Goal: Task Accomplishment & Management: Complete application form

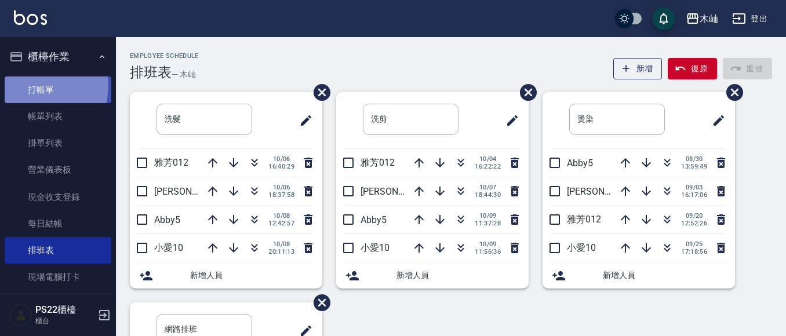
click at [26, 85] on link "打帳單" at bounding box center [58, 90] width 107 height 27
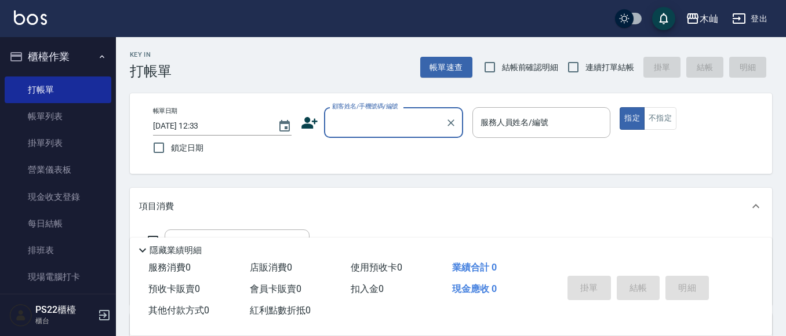
click at [388, 125] on input "顧客姓名/手機號碼/編號" at bounding box center [384, 122] width 111 height 20
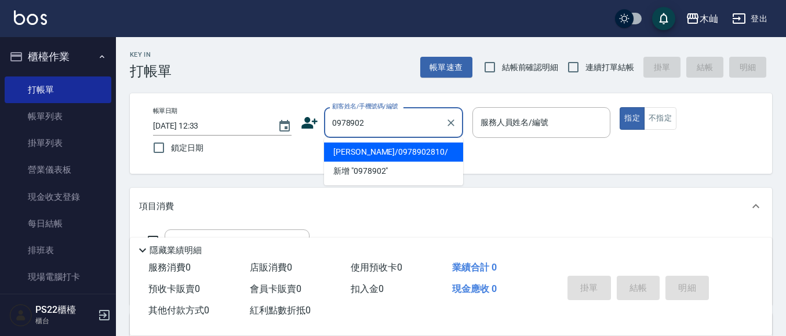
click at [355, 152] on li "[PERSON_NAME]/0978902810/" at bounding box center [393, 152] width 139 height 19
type input "[PERSON_NAME]/0978902810/"
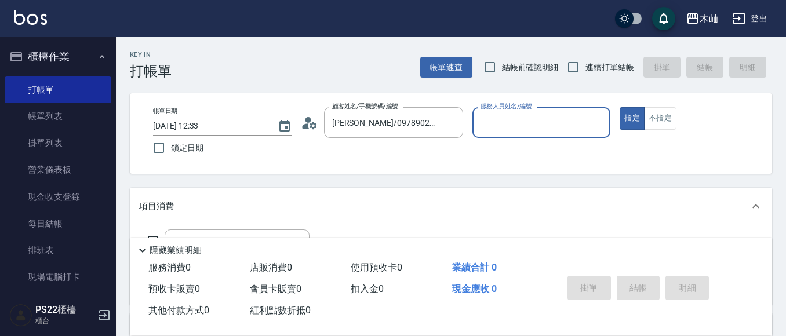
click at [546, 128] on input "服務人員姓名/編號" at bounding box center [542, 122] width 128 height 20
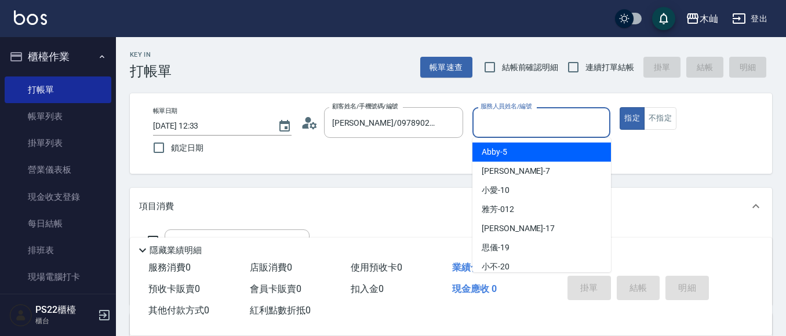
click at [531, 156] on div "Abby -5" at bounding box center [541, 152] width 139 height 19
type input "Abby-5"
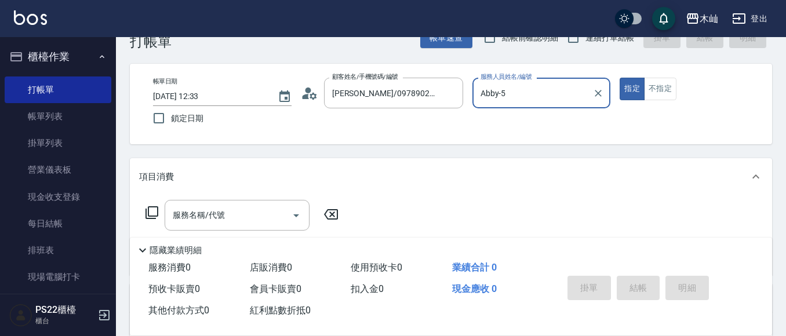
scroll to position [58, 0]
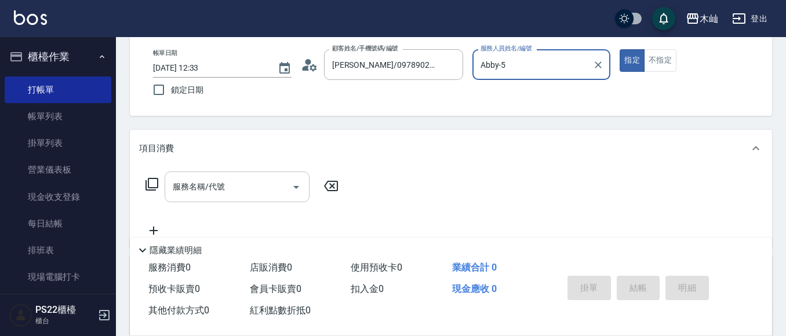
drag, startPoint x: 206, startPoint y: 192, endPoint x: 202, endPoint y: 174, distance: 18.0
click at [206, 191] on div "服務名稱/代號 服務名稱/代號" at bounding box center [237, 187] width 145 height 31
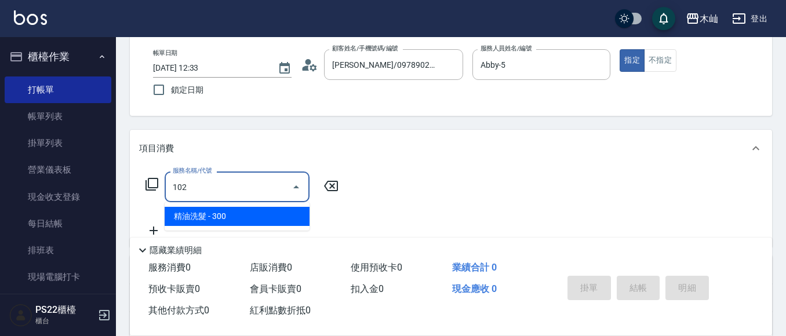
type input "精油洗髮(102)"
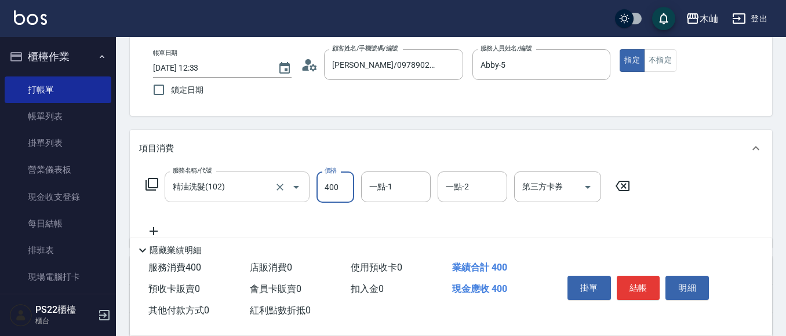
type input "400"
type input "[PERSON_NAME]-17"
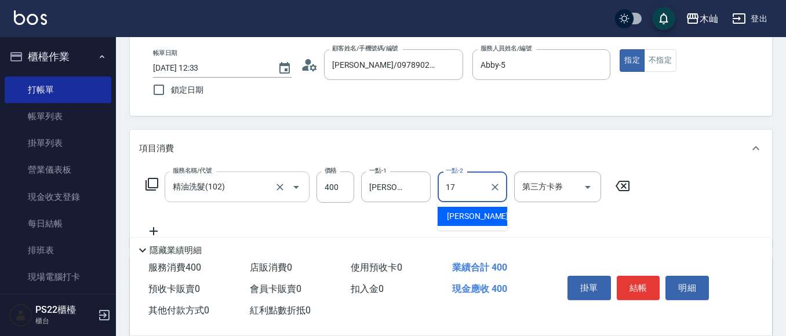
type input "[PERSON_NAME]-17"
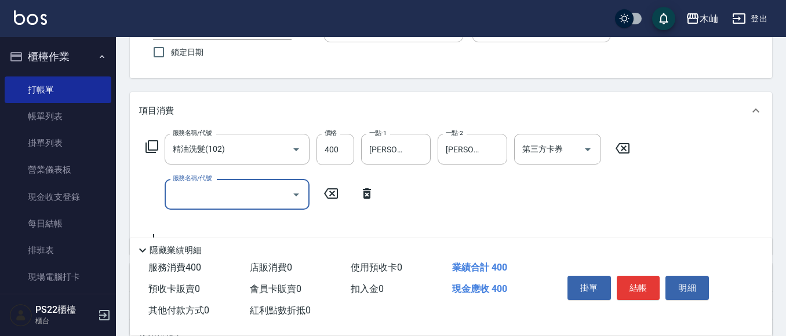
scroll to position [116, 0]
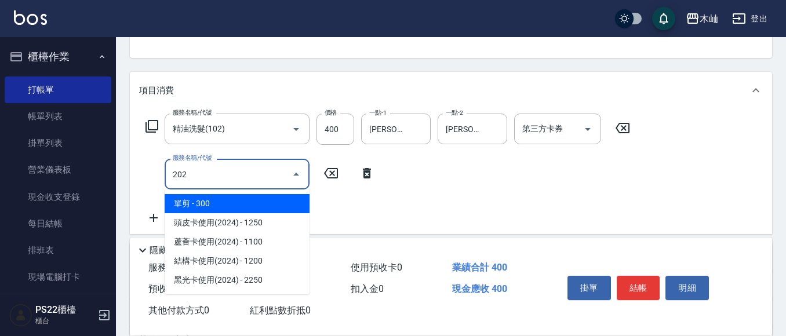
type input "單剪(202)"
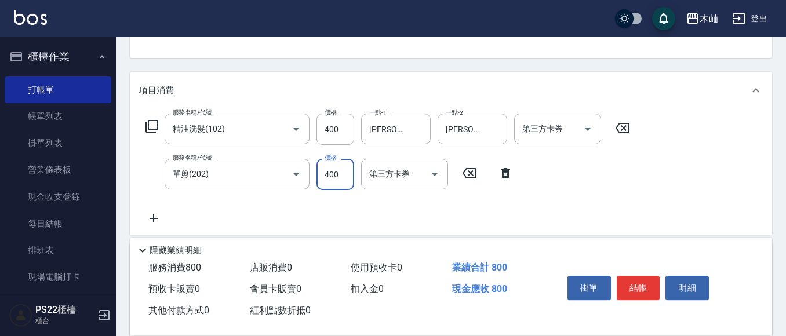
type input "400"
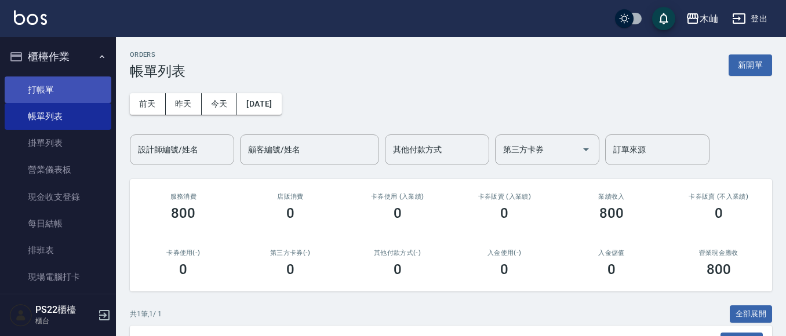
click at [55, 86] on link "打帳單" at bounding box center [58, 90] width 107 height 27
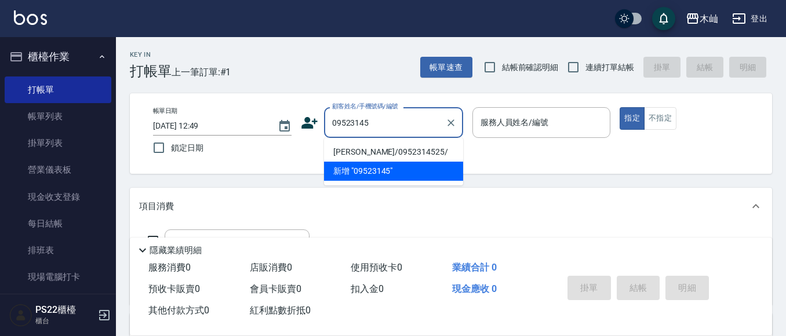
click at [406, 155] on li "[PERSON_NAME]/0952314525/" at bounding box center [393, 152] width 139 height 19
type input "[PERSON_NAME]/0952314525/"
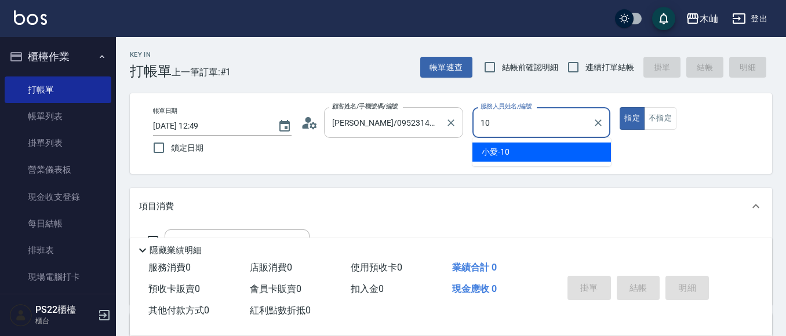
type input "小愛-10"
type button "true"
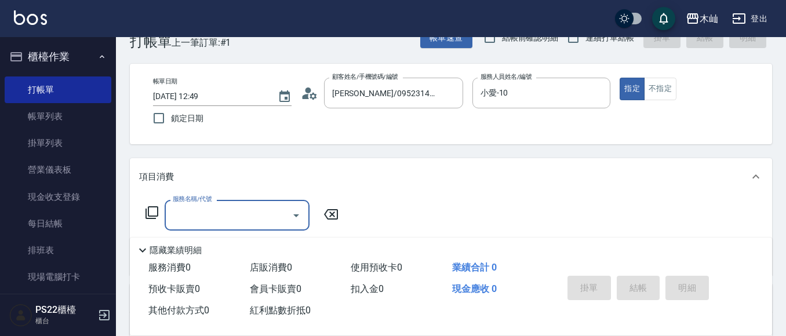
scroll to position [58, 0]
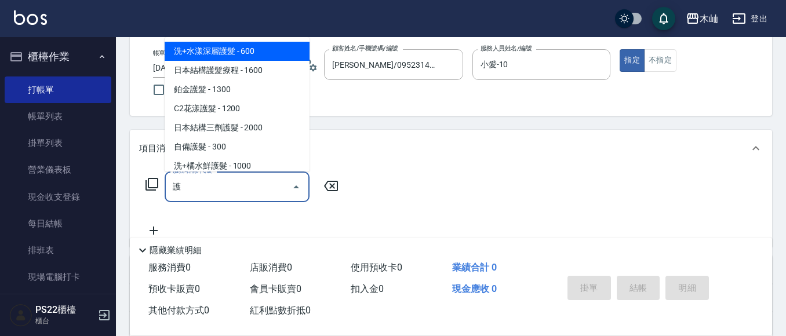
click at [194, 52] on span "洗+水漾深層護髮 - 600" at bounding box center [237, 51] width 145 height 19
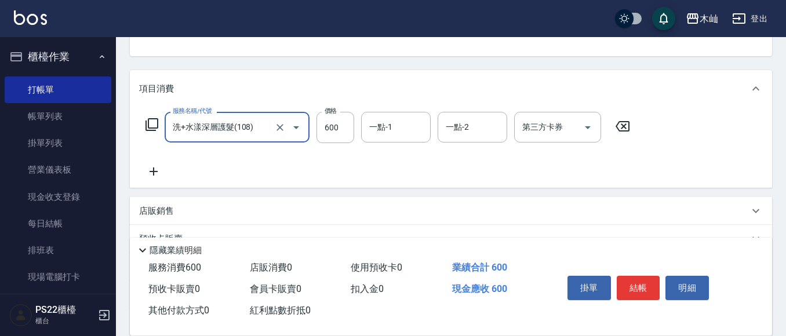
scroll to position [174, 0]
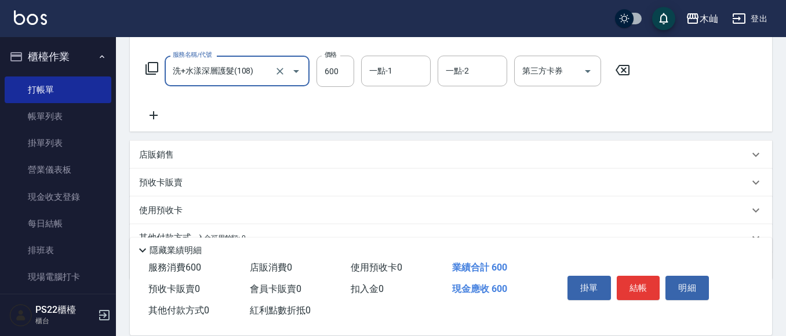
type input "洗+水漾深層護髮(108)"
click at [153, 125] on div "服務名稱/代號 洗+水漾深層護髮(108) 服務名稱/代號 價格 600 價格 一點-1 一點-1 一點-2 一點-2 第三方卡券 第三方卡券" at bounding box center [451, 91] width 642 height 81
click at [157, 116] on icon at bounding box center [154, 115] width 8 height 8
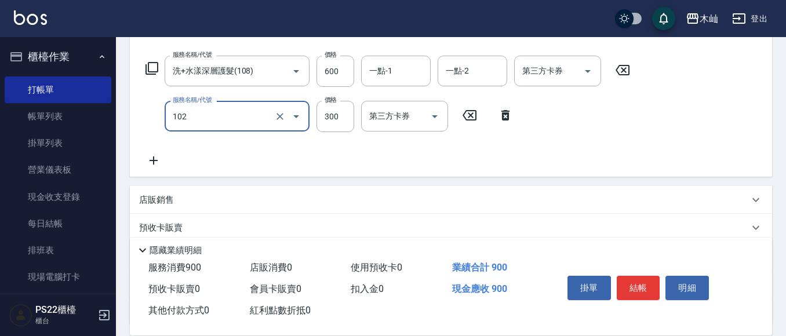
type input "精油洗髮(102)"
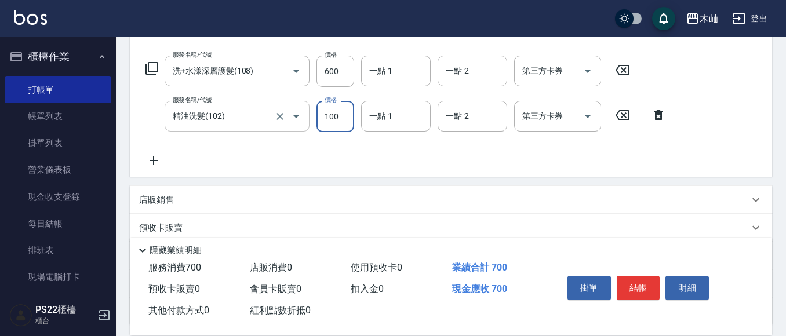
type input "100"
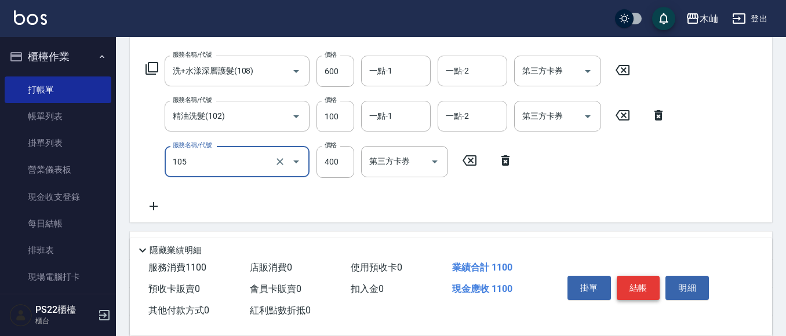
type input "A級單剪(105)"
click at [641, 287] on button "結帳" at bounding box center [638, 288] width 43 height 24
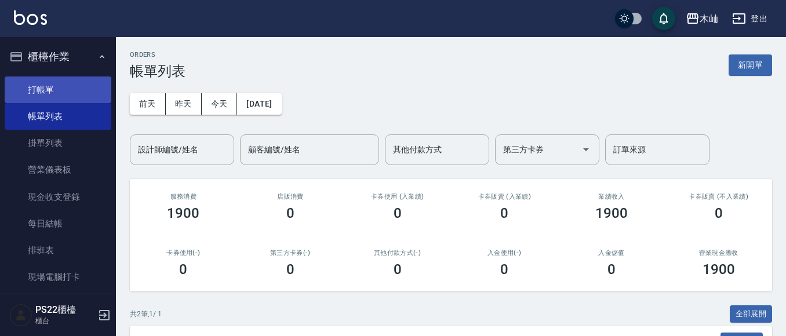
click at [84, 89] on link "打帳單" at bounding box center [58, 90] width 107 height 27
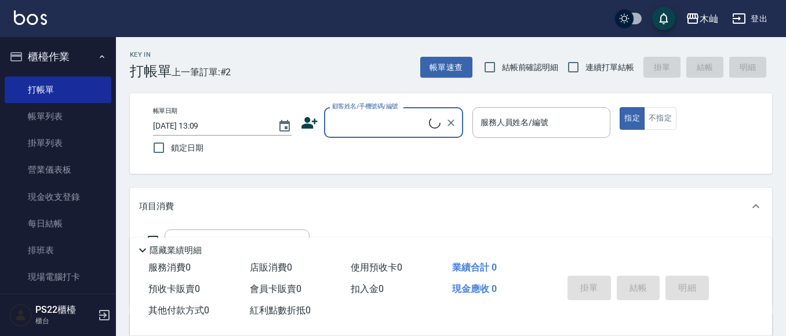
click at [348, 122] on input "顧客姓名/手機號碼/編號" at bounding box center [379, 122] width 100 height 20
click at [376, 147] on li "[PERSON_NAME]/0988398121/" at bounding box center [393, 152] width 139 height 19
type input "[PERSON_NAME]/0988398121/"
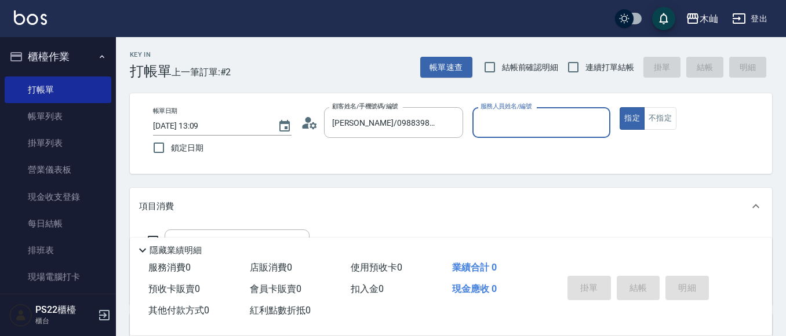
click at [490, 126] on input "服務人員姓名/編號" at bounding box center [542, 122] width 128 height 20
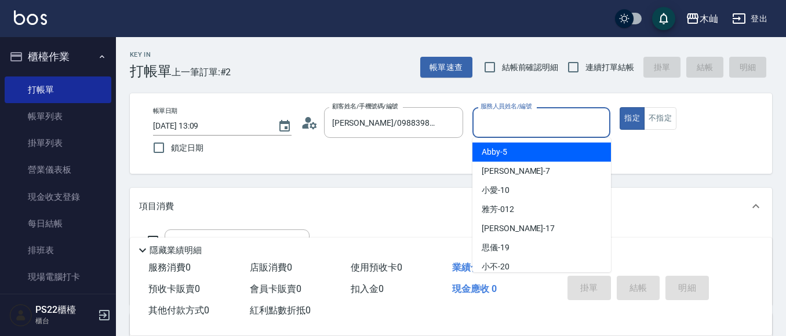
click at [493, 152] on span "Abby -5" at bounding box center [495, 152] width 26 height 12
type input "Abby-5"
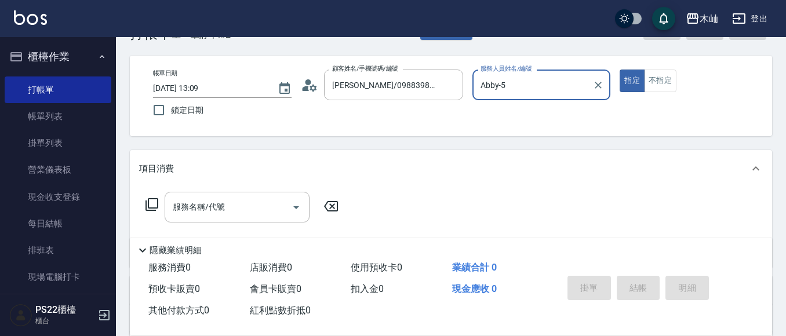
scroll to position [58, 0]
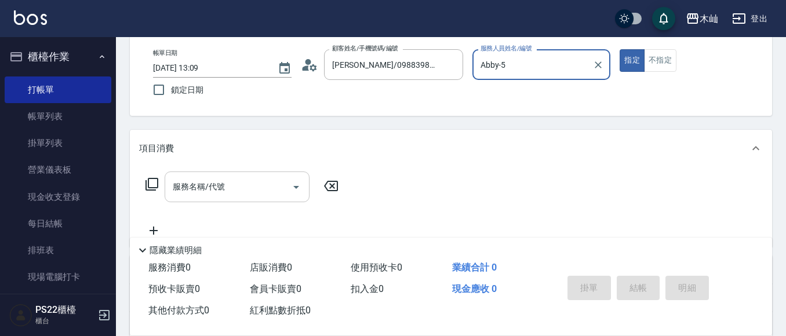
click at [271, 202] on div "服務名稱/代號" at bounding box center [237, 187] width 145 height 31
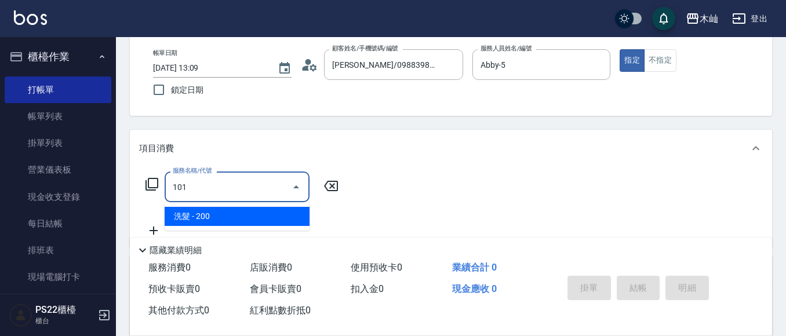
type input "洗髮(101)"
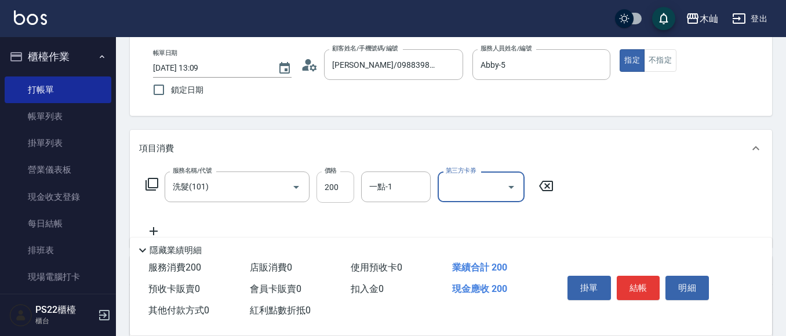
click at [317, 181] on input "200" at bounding box center [335, 187] width 38 height 31
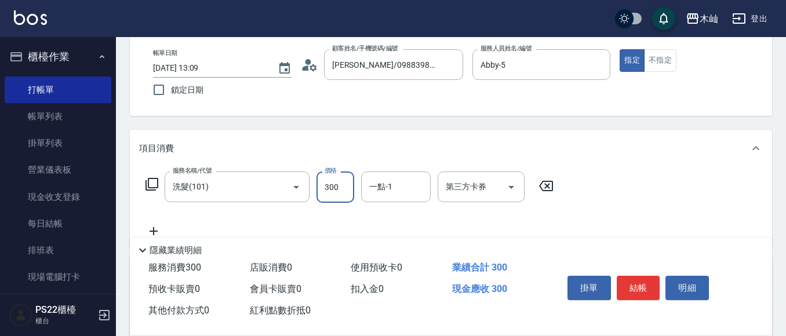
type input "300"
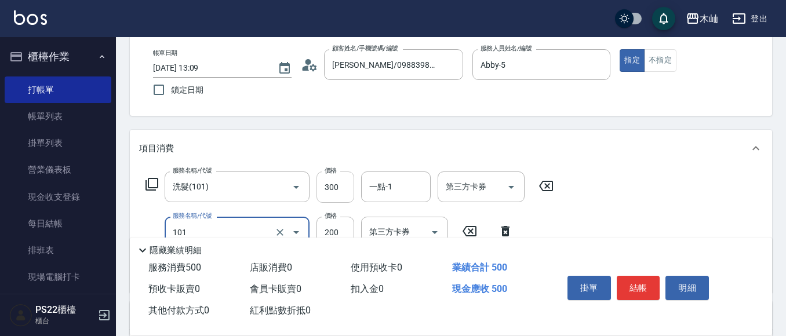
type input "洗髮(101)"
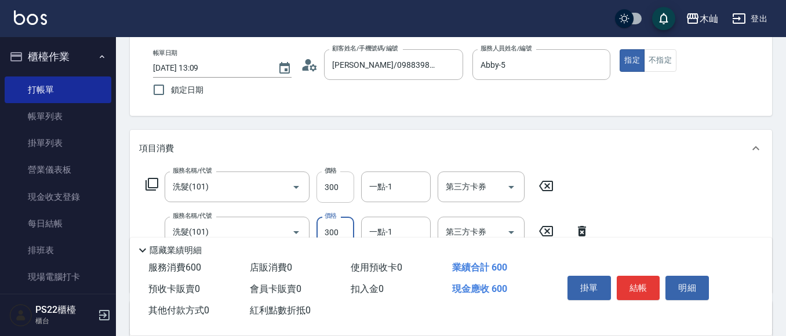
type input "300"
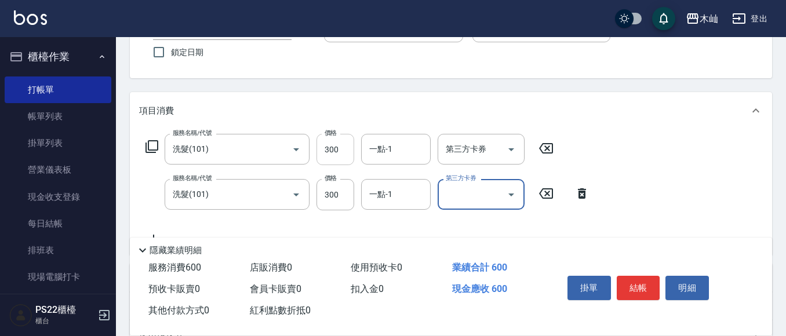
scroll to position [116, 0]
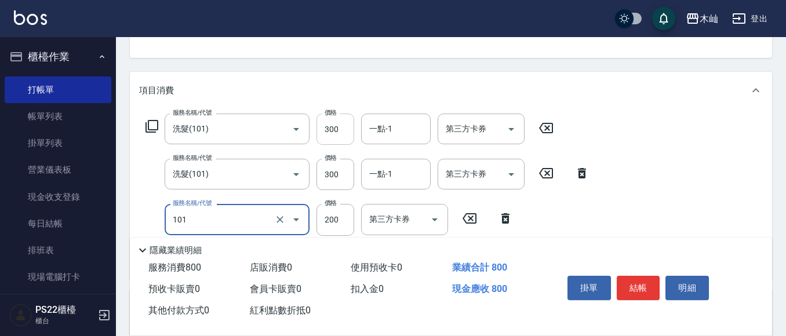
type input "洗髮(101)"
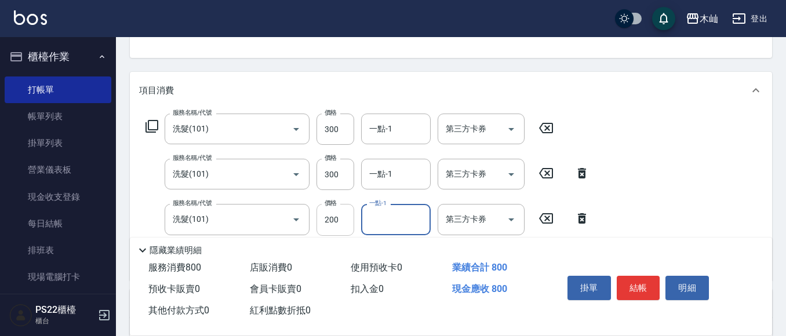
click at [337, 221] on input "200" at bounding box center [335, 219] width 38 height 31
type input "300"
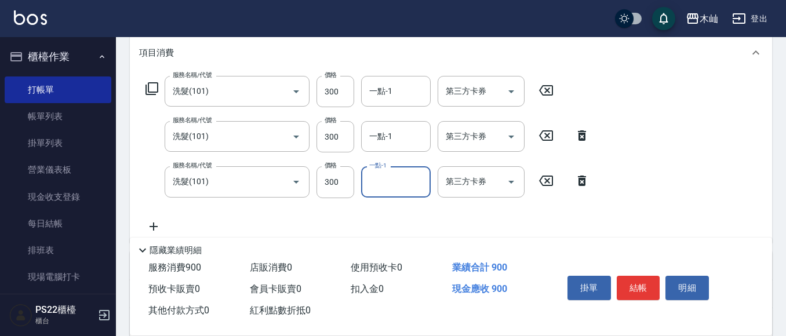
scroll to position [174, 0]
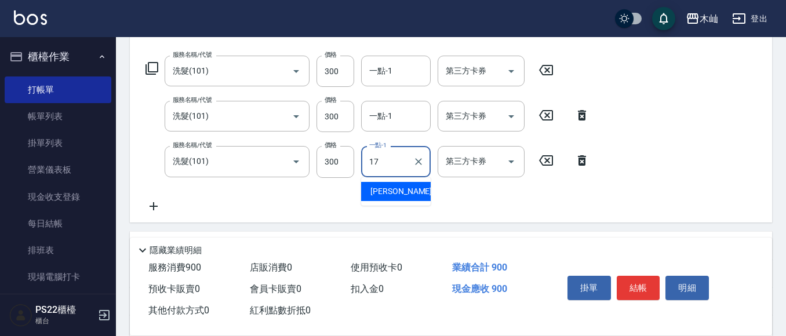
type input "[PERSON_NAME]-17"
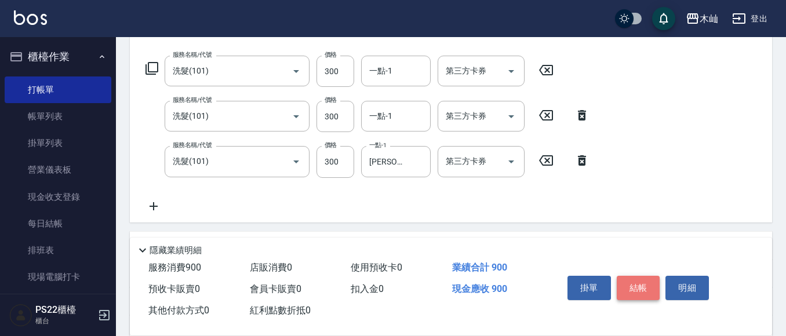
drag, startPoint x: 625, startPoint y: 284, endPoint x: 635, endPoint y: 274, distance: 14.3
click at [625, 284] on button "結帳" at bounding box center [638, 288] width 43 height 24
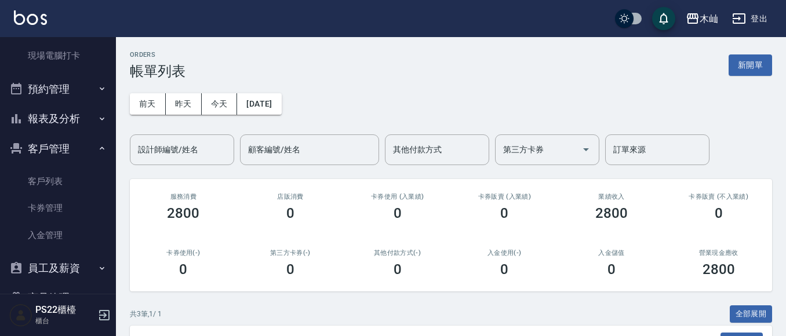
scroll to position [232, 0]
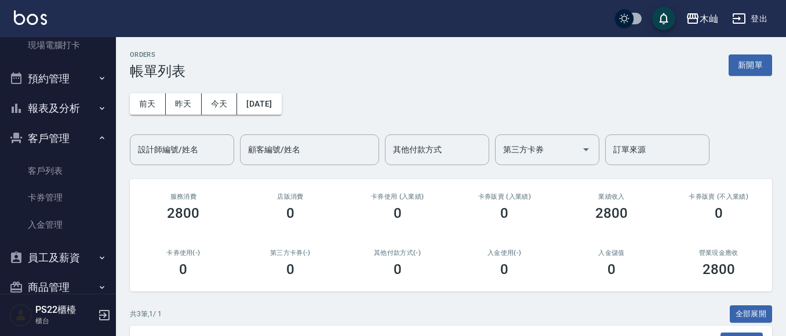
drag, startPoint x: 54, startPoint y: 111, endPoint x: 56, endPoint y: 117, distance: 6.2
click at [54, 111] on button "報表及分析" at bounding box center [58, 108] width 107 height 30
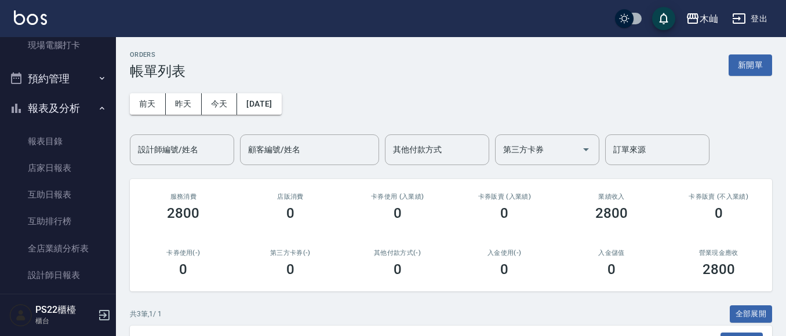
scroll to position [290, 0]
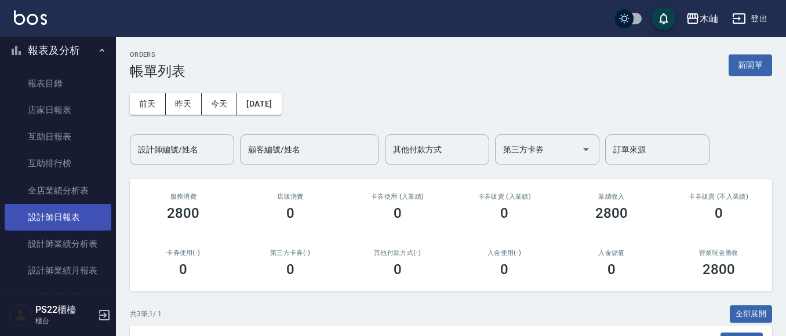
click at [52, 214] on link "設計師日報表" at bounding box center [58, 217] width 107 height 27
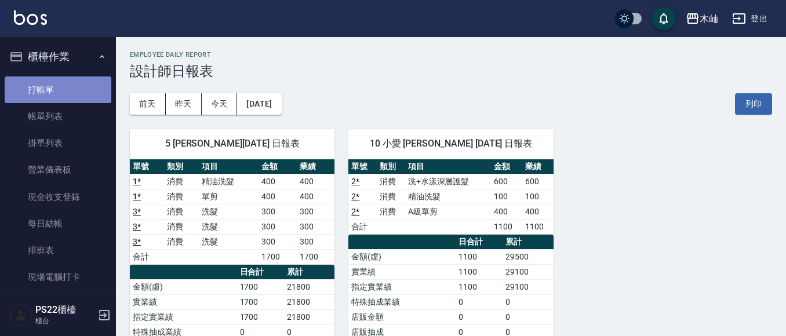
click at [57, 88] on link "打帳單" at bounding box center [58, 90] width 107 height 27
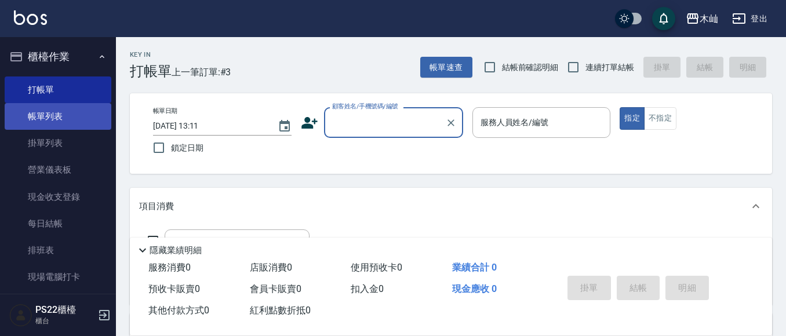
click at [34, 125] on link "帳單列表" at bounding box center [58, 116] width 107 height 27
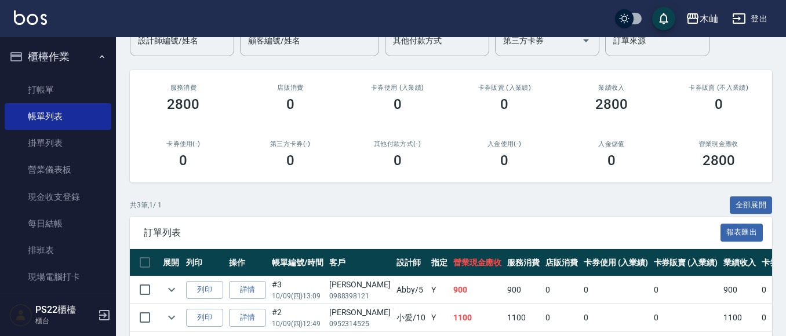
scroll to position [58, 0]
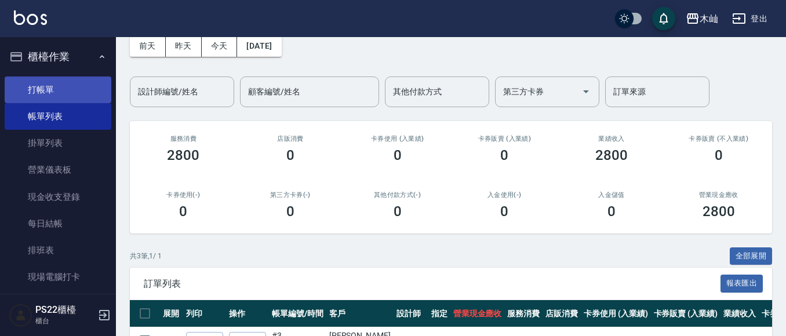
click at [59, 89] on link "打帳單" at bounding box center [58, 90] width 107 height 27
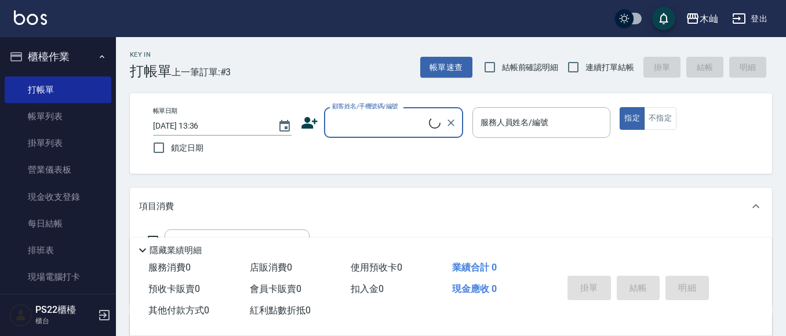
click at [352, 130] on input "顧客姓名/手機號碼/編號" at bounding box center [379, 122] width 100 height 20
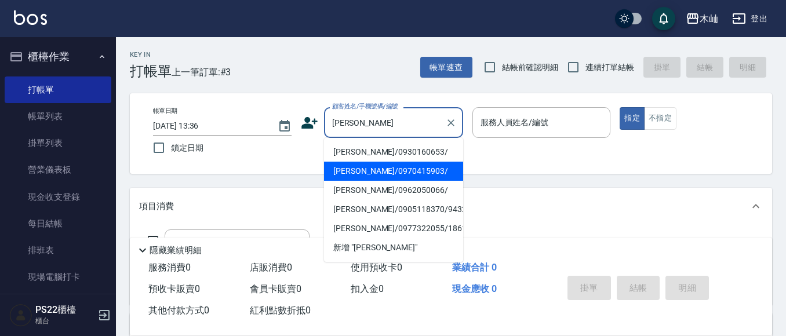
click at [400, 170] on li "[PERSON_NAME]/0970415903/" at bounding box center [393, 171] width 139 height 19
type input "[PERSON_NAME]/0970415903/"
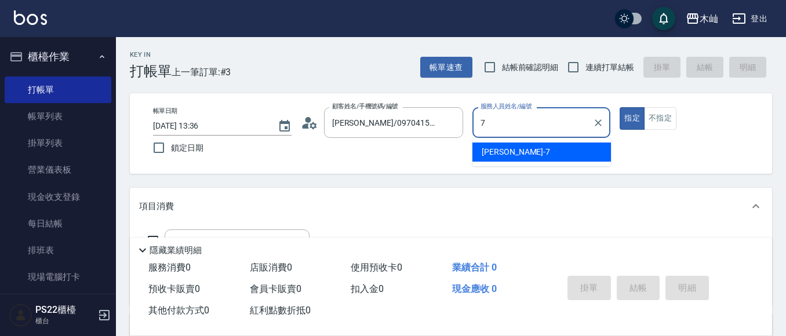
type input "[PERSON_NAME]-7"
type button "true"
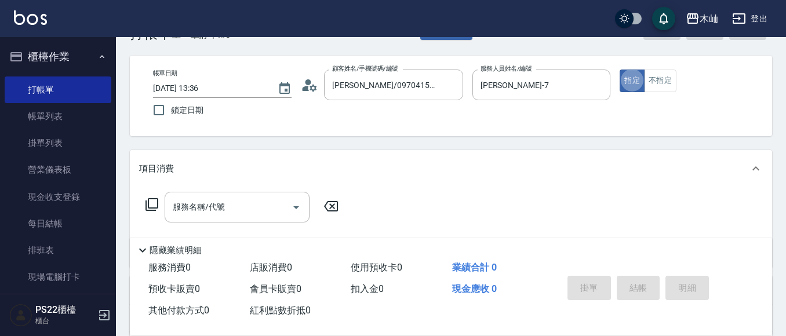
scroll to position [58, 0]
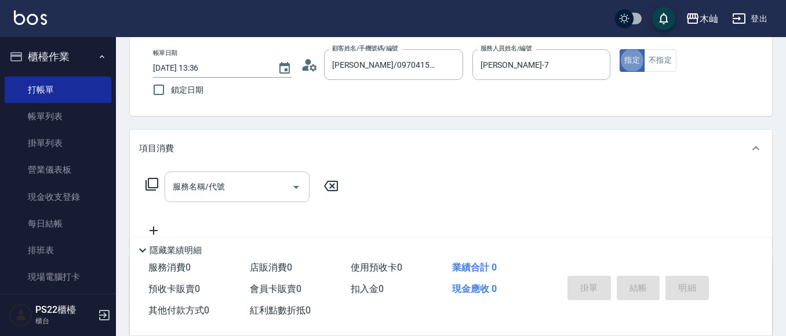
click at [272, 193] on input "服務名稱/代號" at bounding box center [228, 187] width 117 height 20
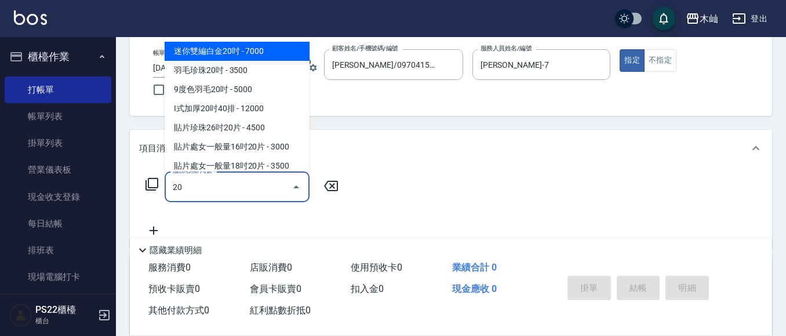
type input "2"
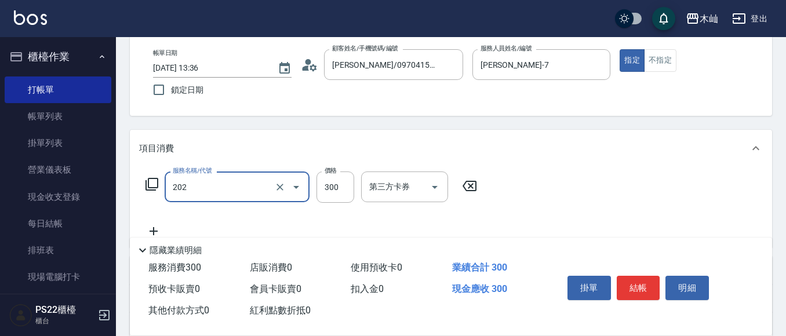
type input "單剪(202)"
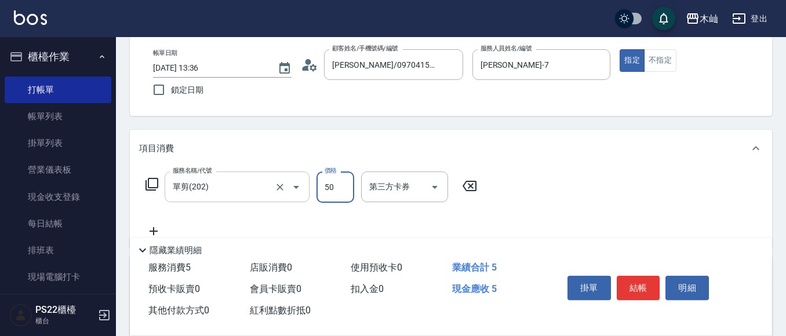
type input "50"
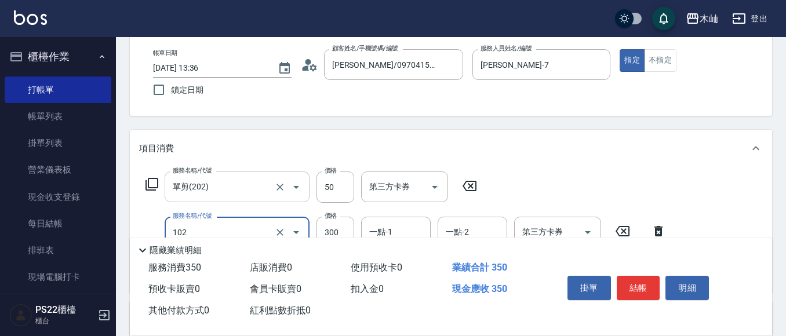
type input "精油洗髮(102)"
type input "400"
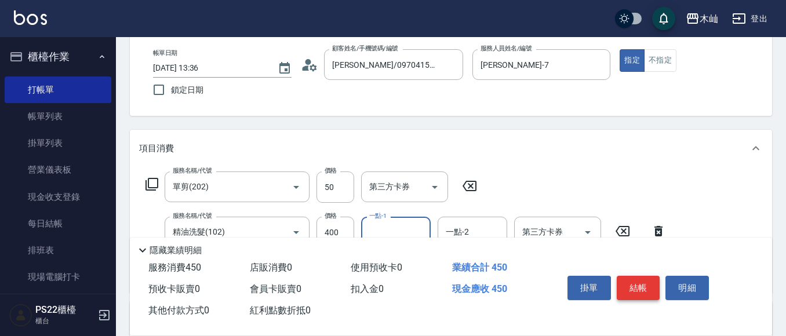
click at [647, 283] on button "結帳" at bounding box center [638, 288] width 43 height 24
